Goal: Task Accomplishment & Management: Manage account settings

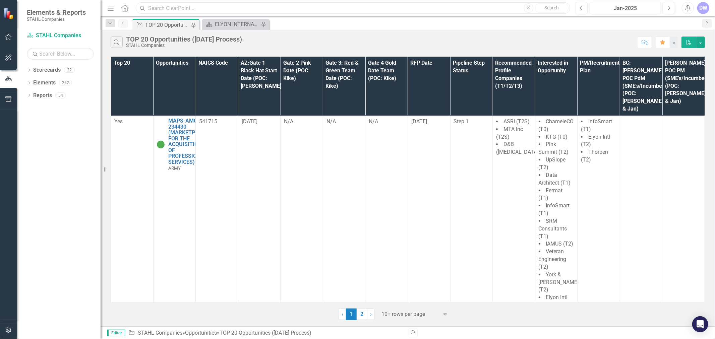
click at [281, 10] on input "text" at bounding box center [353, 8] width 435 height 12
paste input "237323"
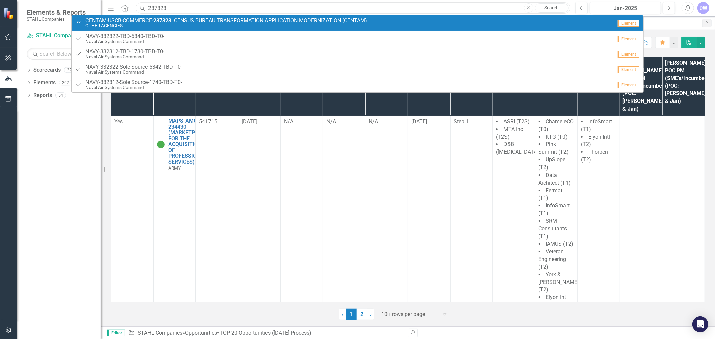
type input "237323"
click at [241, 22] on span "CENTAM-USCB-COMMERCE- 237323 : CENSUS BUREAU TRANSFORMATION APPLICATION MODERNI…" at bounding box center [227, 21] width 282 height 6
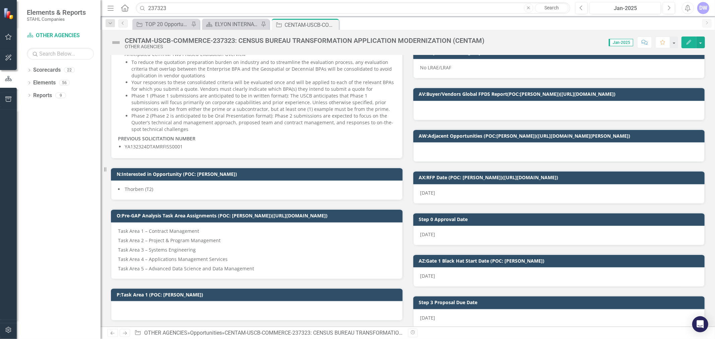
scroll to position [416, 0]
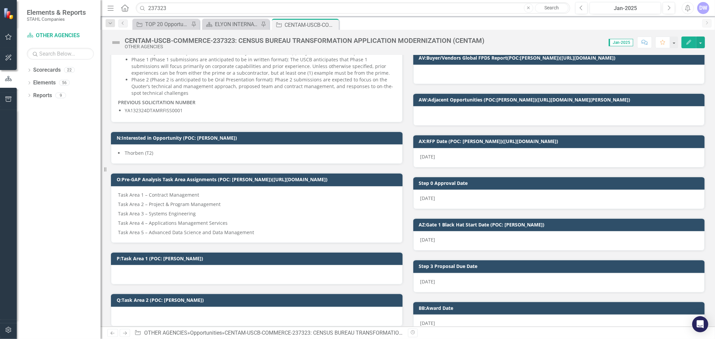
click at [176, 136] on h3 "N:Interested in Opportunity (POC: [PERSON_NAME])" at bounding box center [258, 138] width 283 height 5
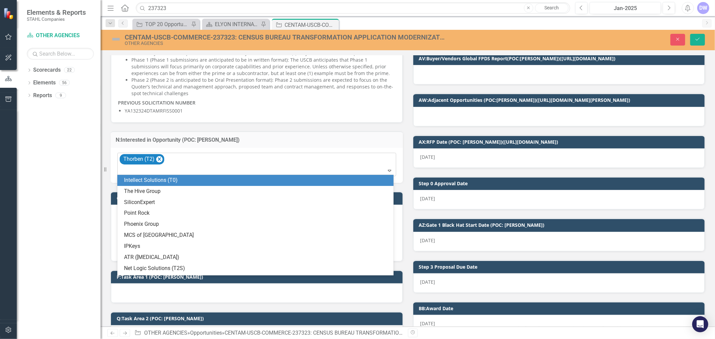
click at [228, 160] on div "Thorben (T2)" at bounding box center [257, 164] width 277 height 23
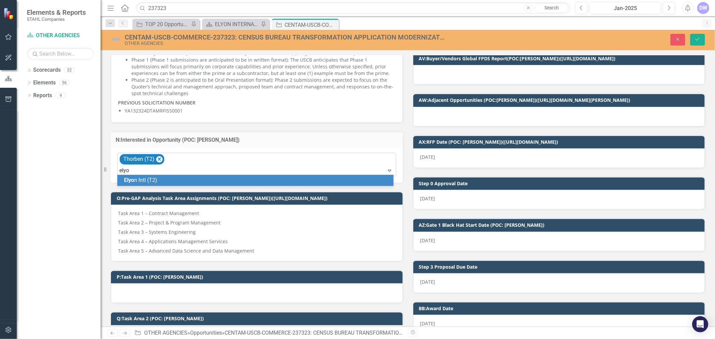
type input "elyon"
click at [228, 179] on div "Elyon Intl (T2)" at bounding box center [257, 181] width 266 height 8
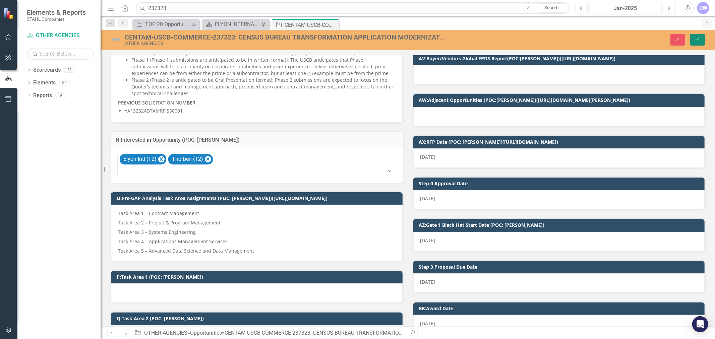
click at [699, 37] on icon "Save" at bounding box center [698, 39] width 6 height 5
